Goal: Navigation & Orientation: Find specific page/section

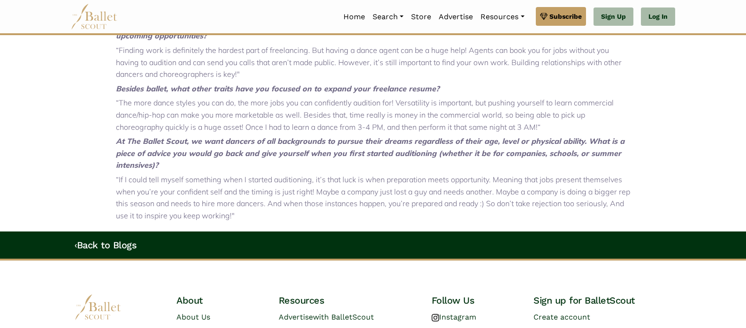
scroll to position [891, 0]
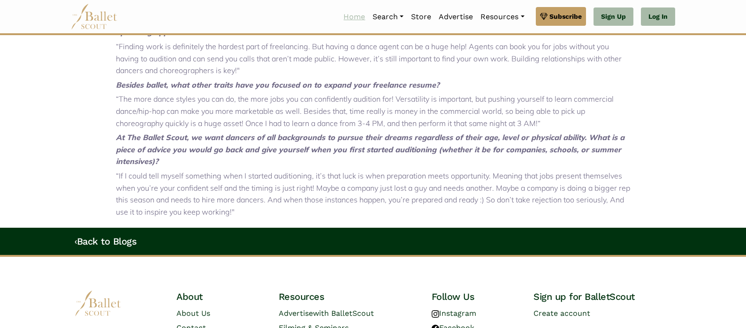
click at [355, 21] on link "Home" at bounding box center [354, 17] width 29 height 20
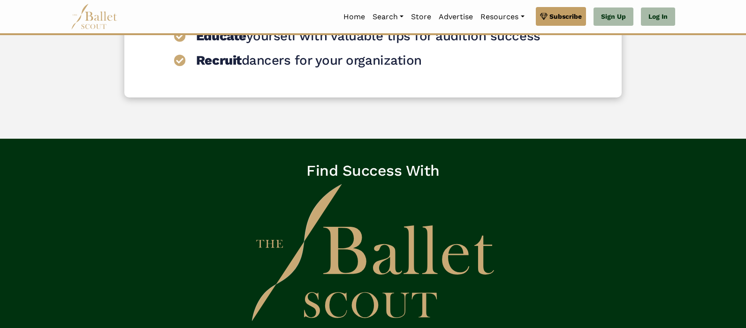
scroll to position [1495, 0]
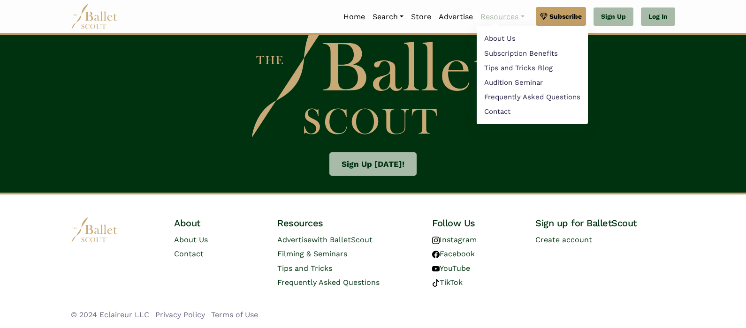
click at [480, 16] on link "Resources" at bounding box center [502, 17] width 51 height 20
click at [493, 71] on link "Tips and Tricks Blog" at bounding box center [532, 69] width 111 height 15
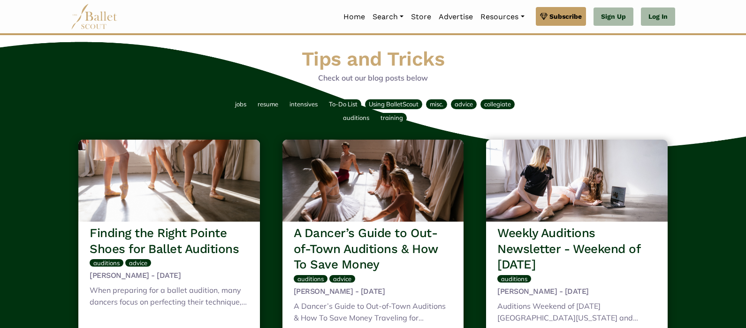
click at [499, 54] on h1 "Tips and Tricks" at bounding box center [373, 59] width 597 height 26
click at [379, 17] on link "Search" at bounding box center [388, 17] width 38 height 20
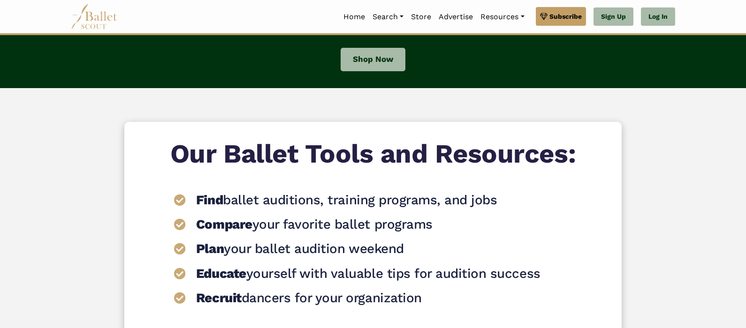
scroll to position [932, 0]
